Goal: Register for event/course

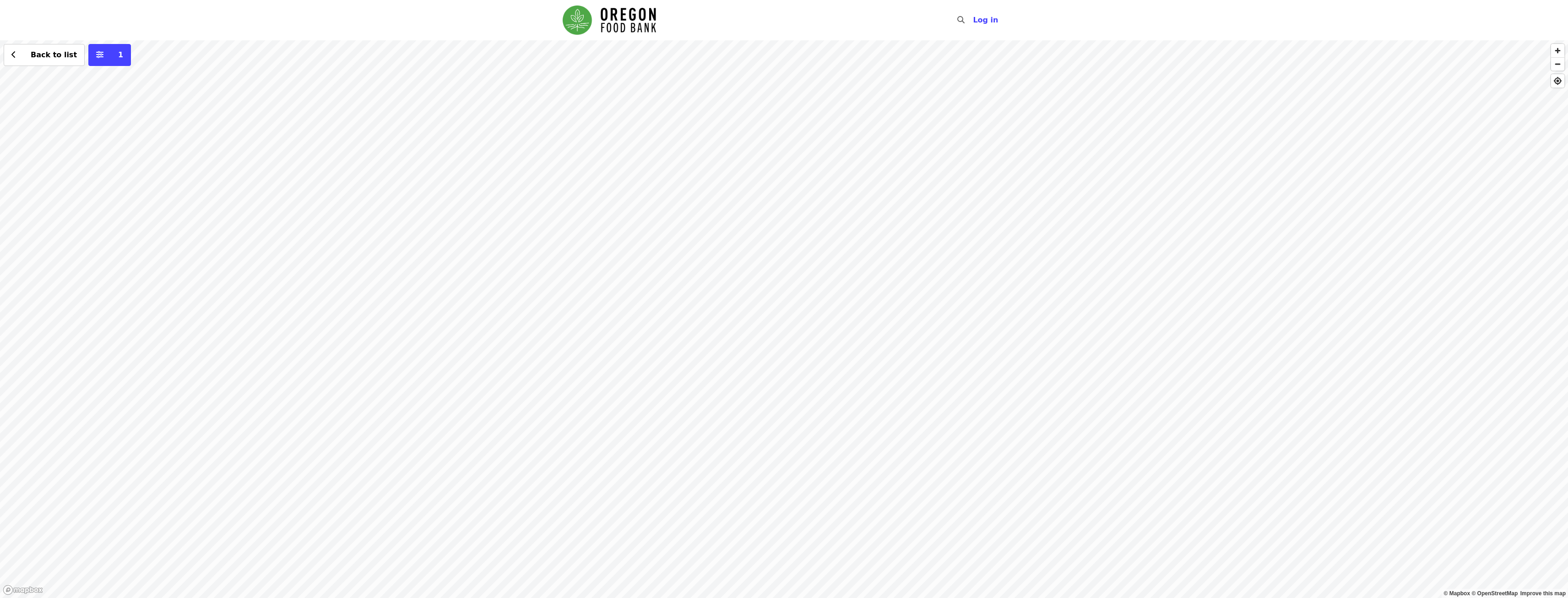
click at [655, 201] on div "Back to list 1" at bounding box center [784, 318] width 1568 height 557
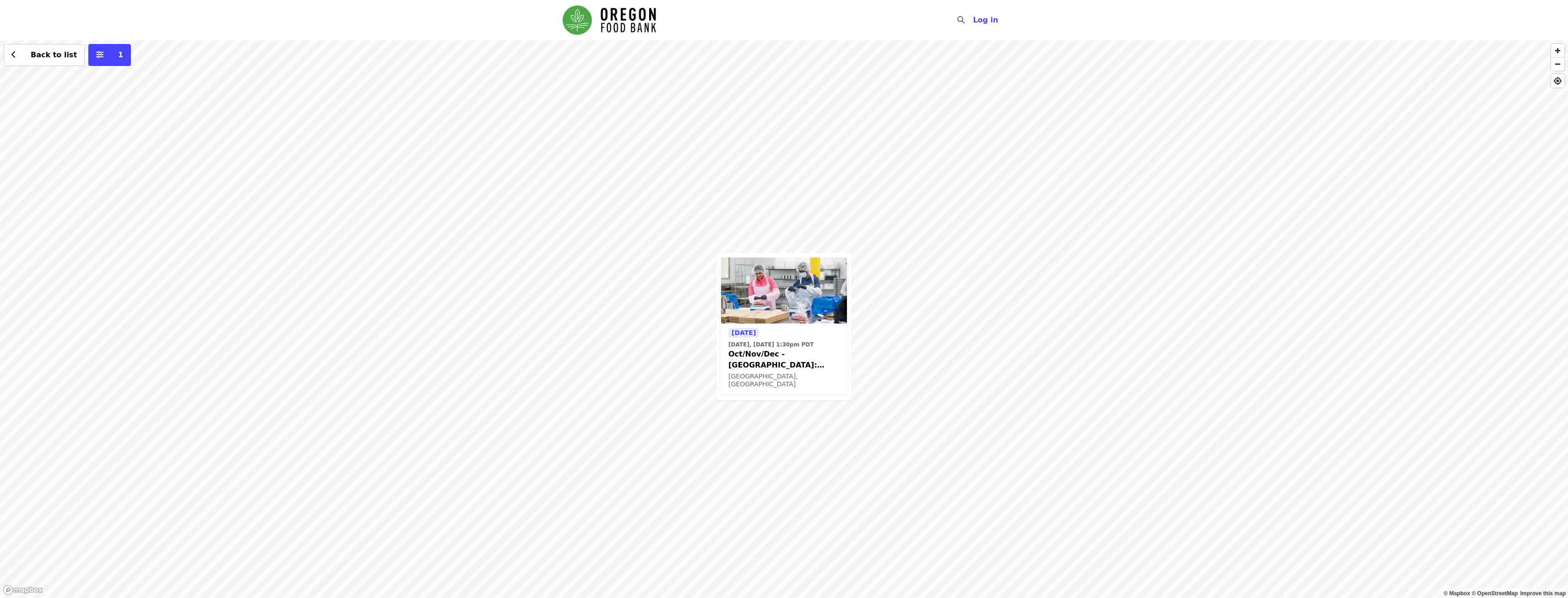
click at [836, 239] on div "Today Today, Oct 14 @ 1:30pm PDT Oct/Nov/Dec - Beaverton: Repack/Sort (age 10+)…" at bounding box center [784, 318] width 1568 height 557
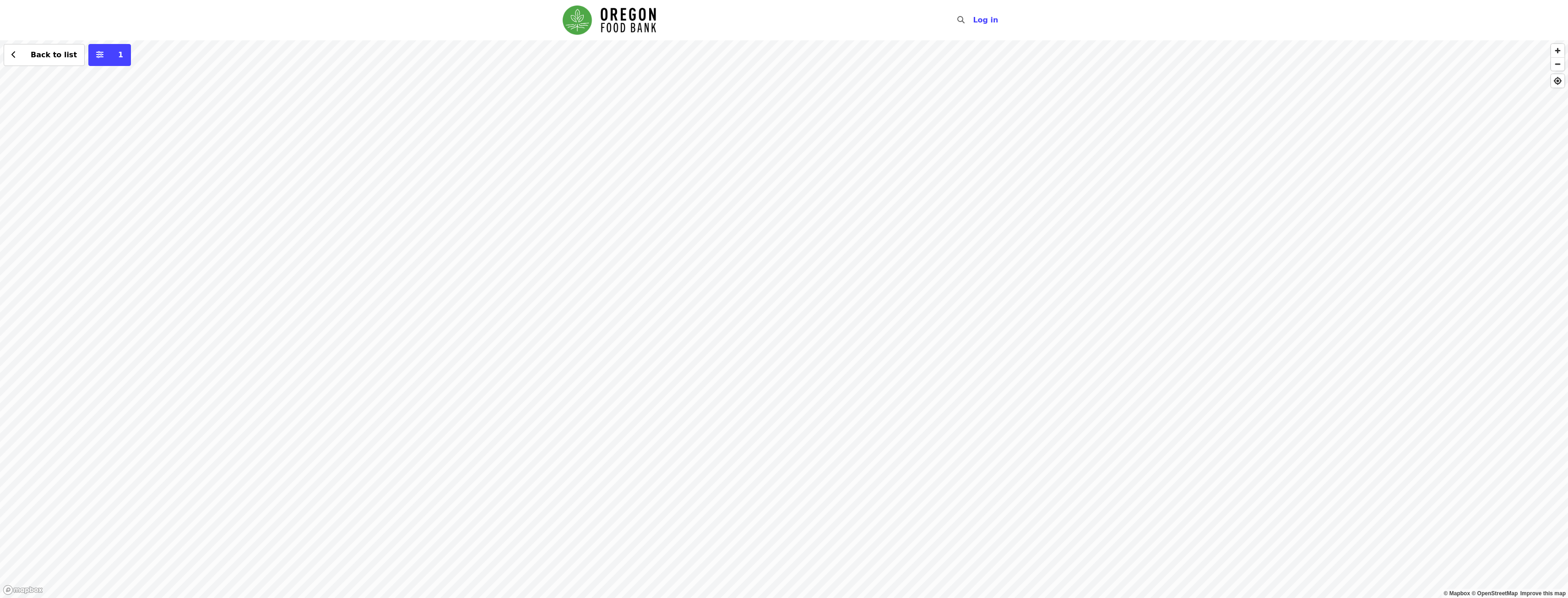
click at [848, 342] on div "Back to list 1" at bounding box center [784, 318] width 1568 height 557
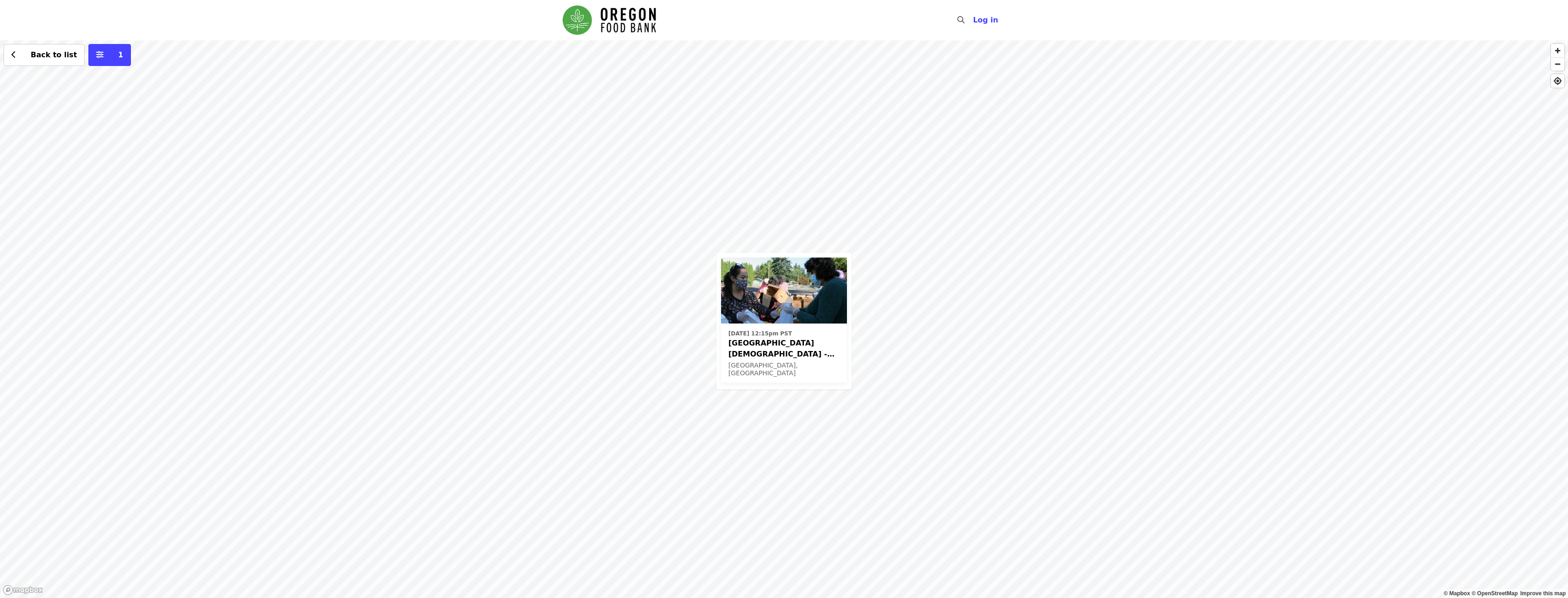
click at [755, 221] on div "Mon, Jan 12, 2026 @ 12:15pm PST Beaverton First United Methodist Church - Free …" at bounding box center [784, 318] width 1568 height 557
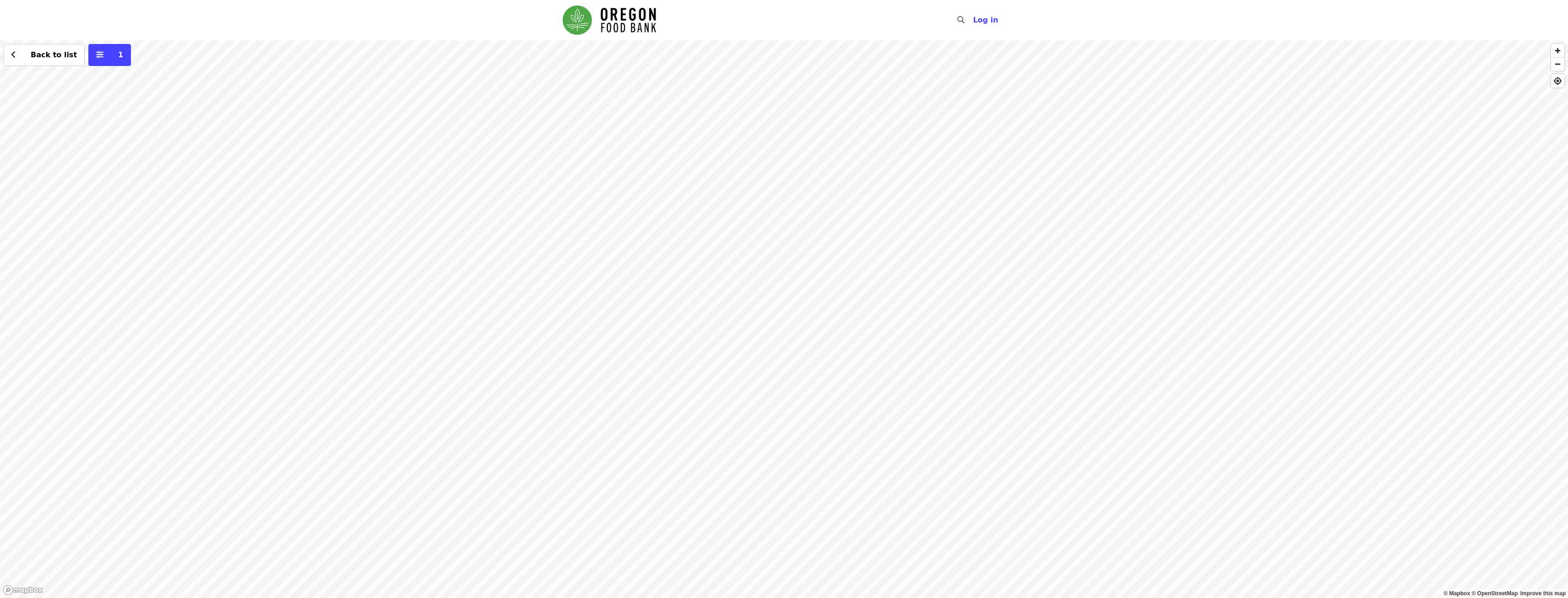
click at [947, 195] on div "Back to list 1" at bounding box center [784, 318] width 1568 height 557
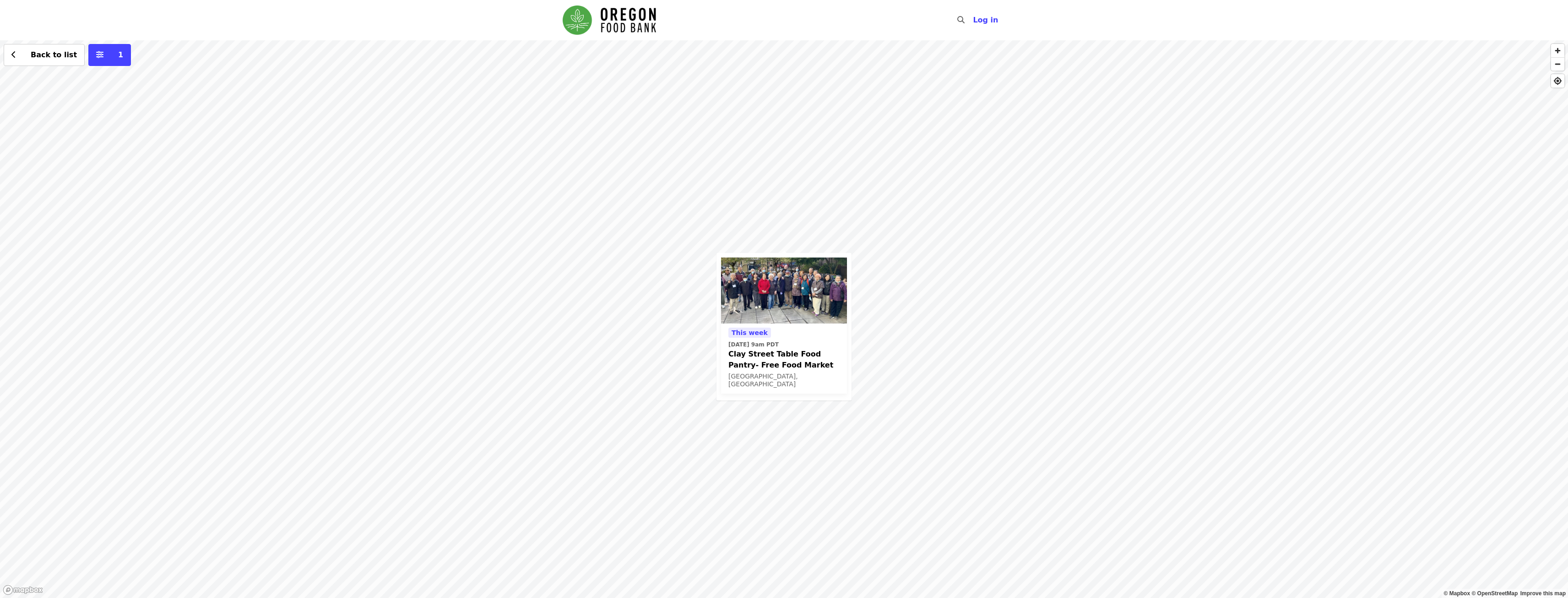
click at [562, 217] on div "This week Thu, Oct 16 @ 9am PDT Clay Street Table Food Pantry- Free Food Market…" at bounding box center [784, 318] width 1568 height 557
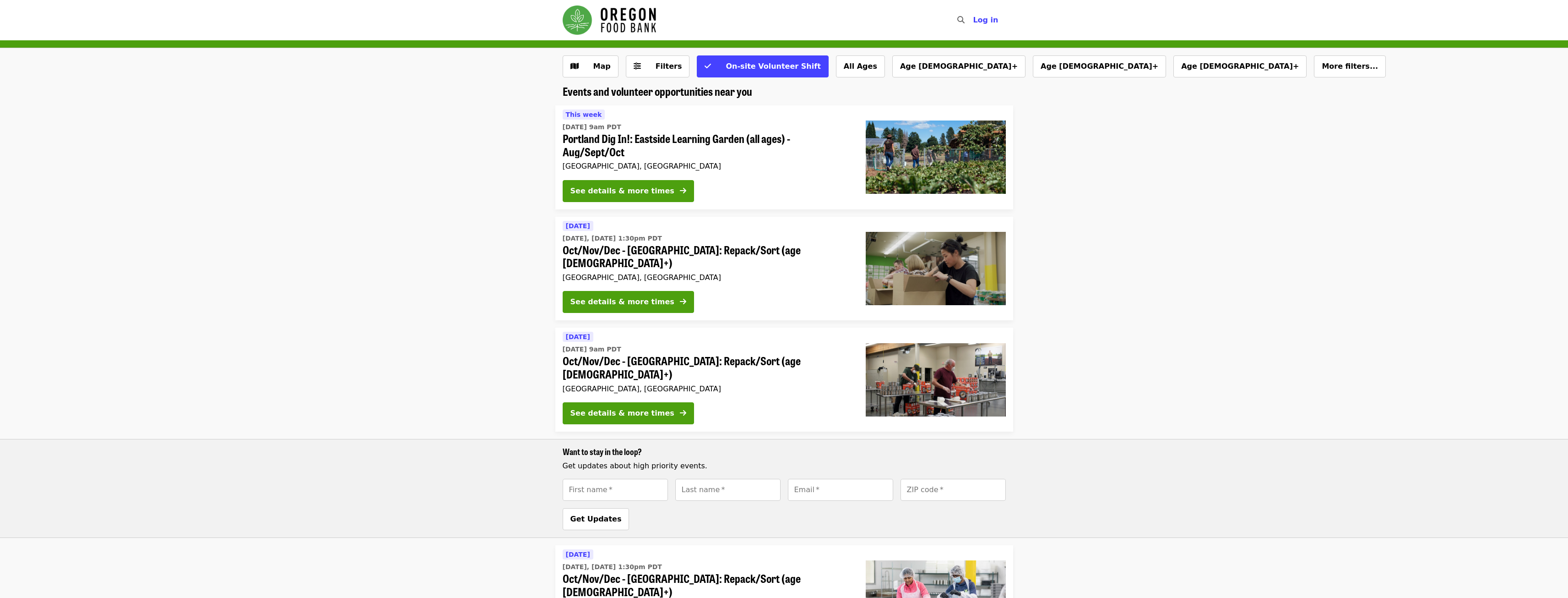
click at [1218, 279] on li "[DATE] [DATE], [DATE] 1:30pm PDT Oct/Nov/Dec - [GEOGRAPHIC_DATA]: Repack/Sort (…" at bounding box center [784, 269] width 1568 height 104
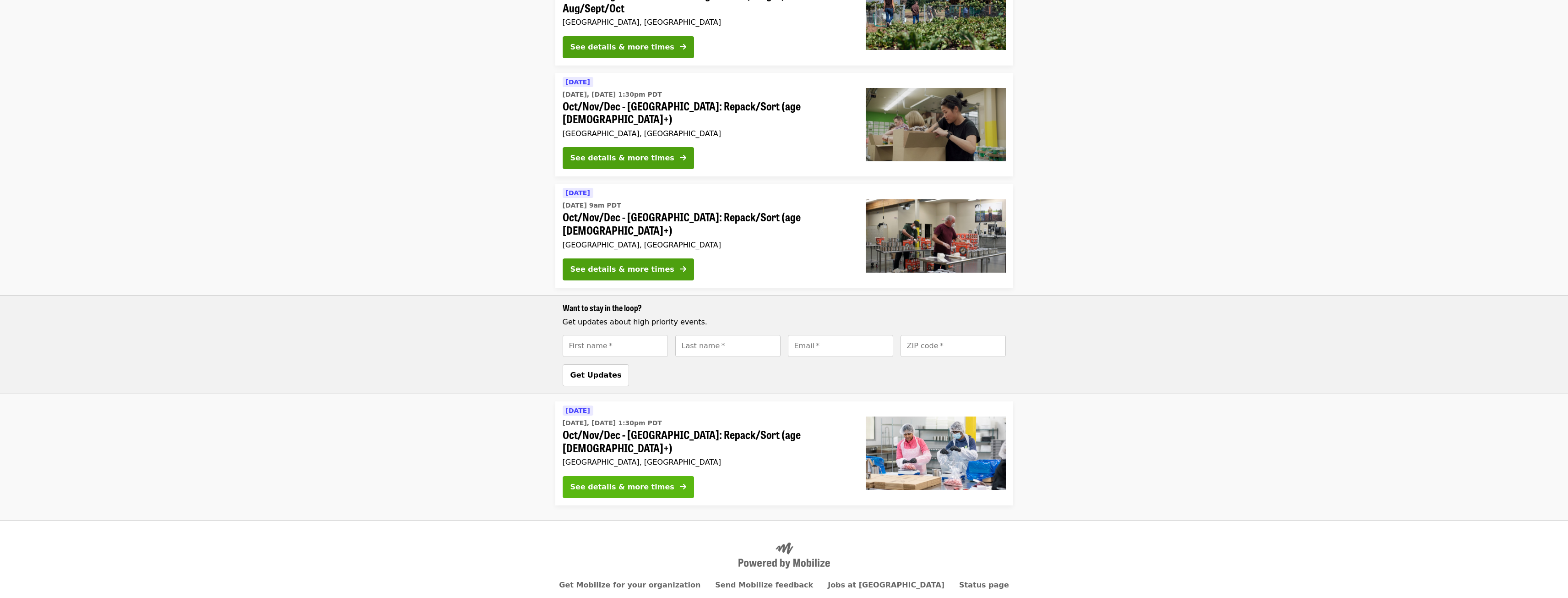
click at [651, 481] on div "See details & more times" at bounding box center [622, 487] width 104 height 11
